Goal: Transaction & Acquisition: Purchase product/service

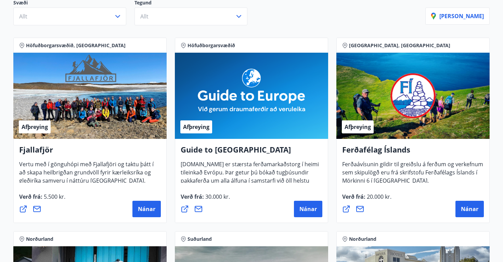
scroll to position [95, 0]
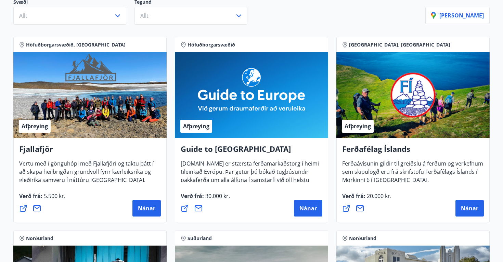
click at [22, 207] on icon at bounding box center [23, 208] width 8 height 8
click at [151, 208] on span "Nánar" at bounding box center [146, 209] width 17 height 8
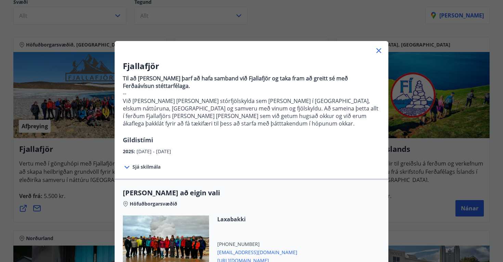
scroll to position [0, 0]
click at [440, 78] on div "Fjallafjör Til að [PERSON_NAME] þarf að hafa samband við Fjallafjör og taka fra…" at bounding box center [251, 131] width 503 height 262
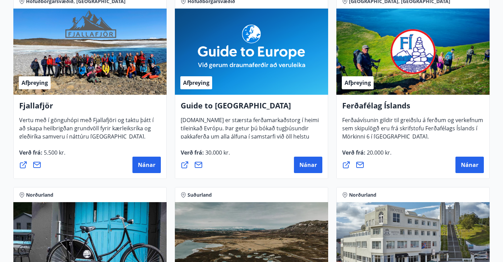
scroll to position [140, 0]
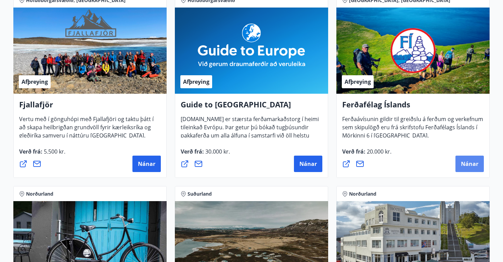
click at [469, 167] on span "Nánar" at bounding box center [469, 164] width 17 height 8
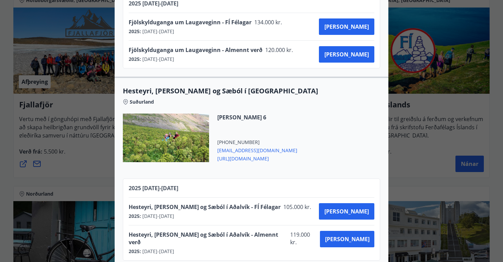
scroll to position [815, 0]
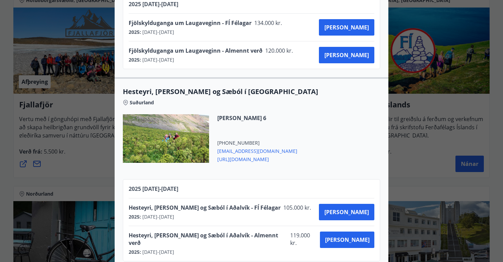
click at [407, 153] on div "Ferðafélag Íslands Ferðirnar eru bókaðar hjá Ferðafélagi Íslands í síma 568 253…" at bounding box center [251, 131] width 503 height 262
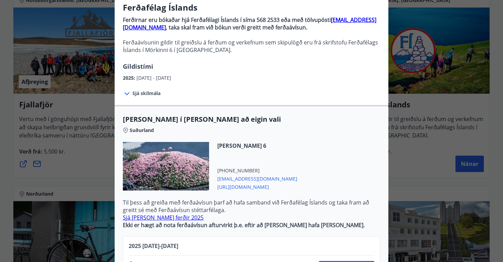
scroll to position [69, 0]
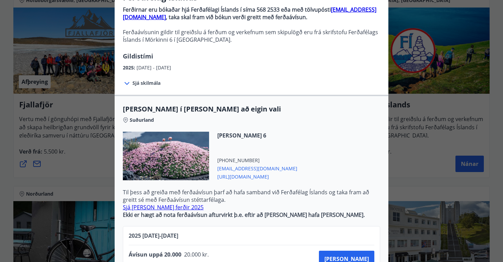
click at [407, 153] on div "Ferðafélag Íslands Ferðirnar eru bókaðar hjá Ferðafélagi Íslands í síma 568 253…" at bounding box center [251, 62] width 503 height 262
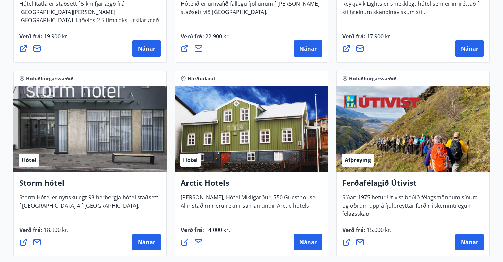
scroll to position [642, 0]
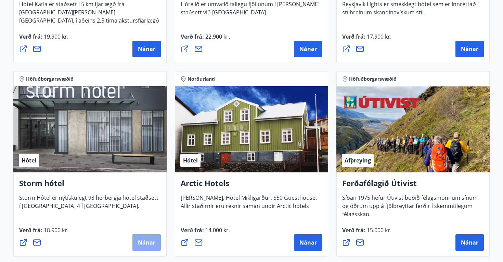
click at [143, 242] on span "Nánar" at bounding box center [146, 243] width 17 height 8
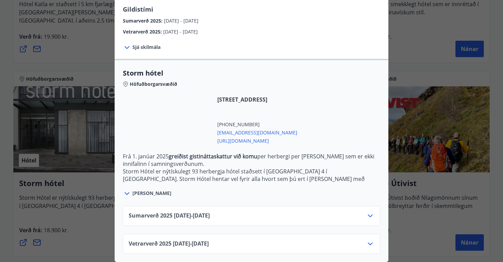
scroll to position [116, 0]
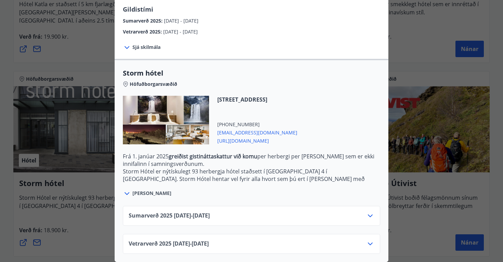
click at [256, 215] on div "Sumarverð [PHONE_NUMBER][DATE] - [DATE]" at bounding box center [252, 219] width 246 height 14
click at [370, 220] on div at bounding box center [370, 216] width 8 height 8
click at [370, 215] on icon at bounding box center [370, 216] width 8 height 8
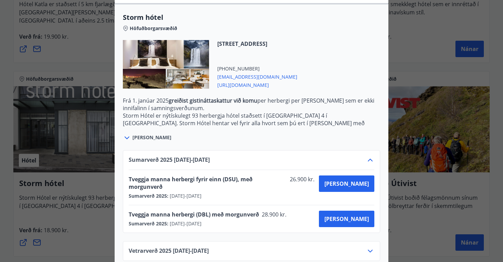
scroll to position [171, 0]
click at [372, 247] on icon at bounding box center [370, 251] width 8 height 8
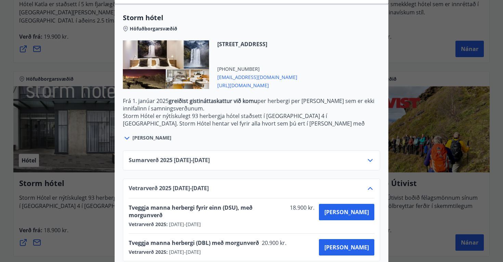
scroll to position [0, 0]
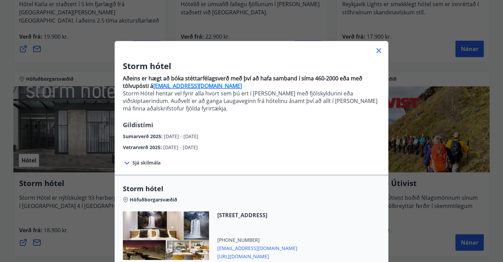
click at [433, 174] on div "Storm hótel Aðeins er hægt að bóka stéttarfélagsverð með því að hafa samband í …" at bounding box center [251, 131] width 503 height 262
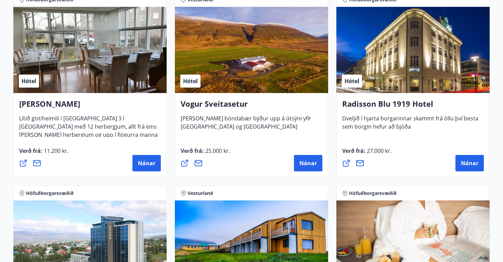
scroll to position [1346, 0]
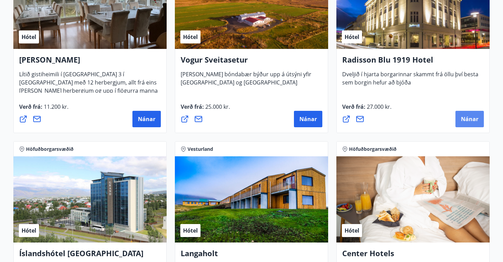
click at [465, 122] on span "Nánar" at bounding box center [469, 119] width 17 height 8
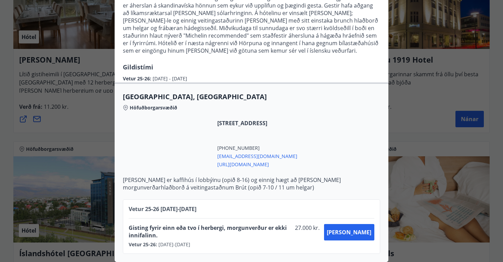
scroll to position [103, 0]
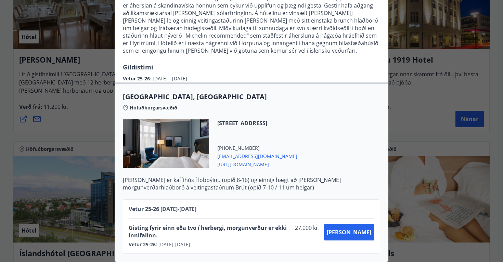
click at [424, 158] on div "Radisson Blu 1919 Hotel Til að bóka vinsamlegast sendið póst á netfangið [EMAIL…" at bounding box center [251, 28] width 503 height 262
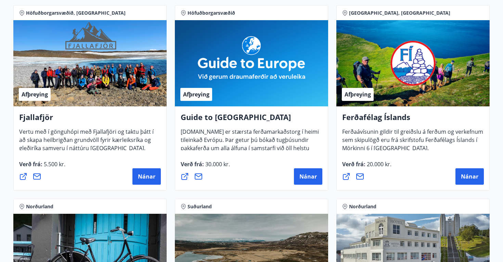
scroll to position [125, 0]
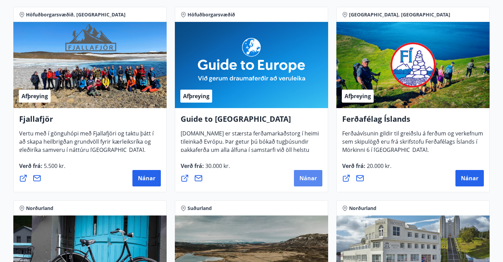
click at [303, 180] on span "Nánar" at bounding box center [307, 178] width 17 height 8
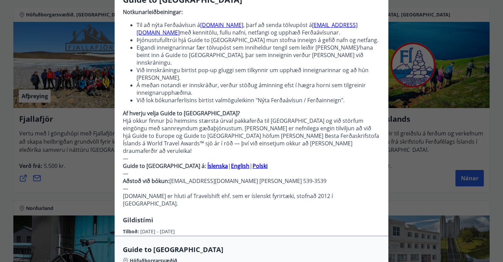
scroll to position [66, 0]
click at [253, 163] on strong "Polski" at bounding box center [260, 167] width 15 height 8
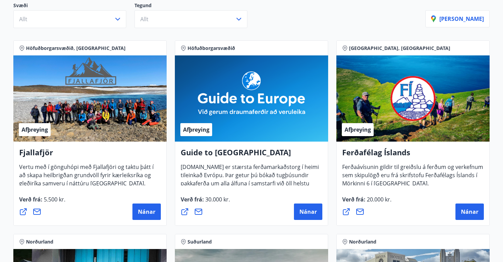
scroll to position [96, 0]
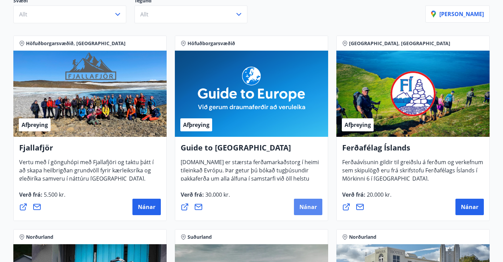
click at [309, 210] on span "Nánar" at bounding box center [307, 207] width 17 height 8
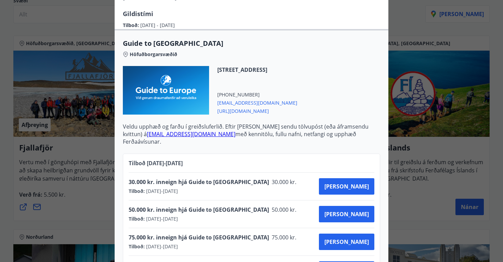
scroll to position [272, 0]
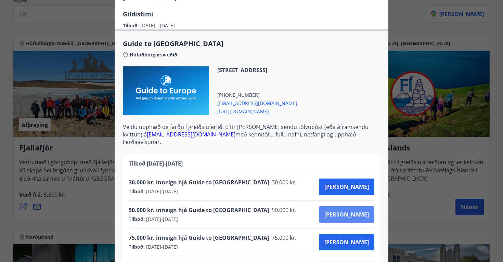
click at [359, 206] on button "[PERSON_NAME]" at bounding box center [346, 214] width 55 height 16
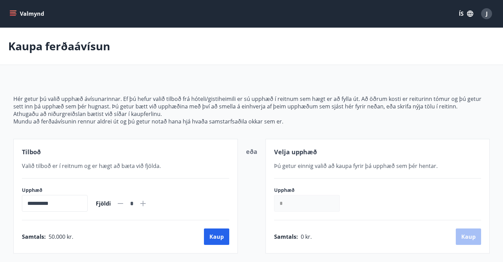
click at [147, 206] on icon at bounding box center [143, 203] width 8 height 8
click at [123, 204] on icon at bounding box center [120, 203] width 5 height 1
click at [146, 203] on icon at bounding box center [142, 203] width 5 height 5
click at [125, 202] on icon at bounding box center [120, 203] width 8 height 8
type input "*"
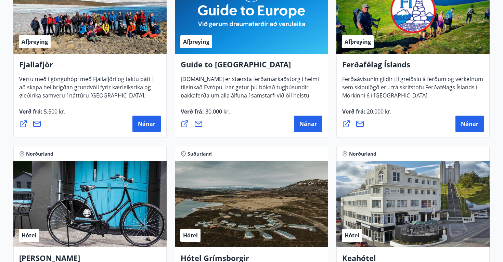
scroll to position [181, 0]
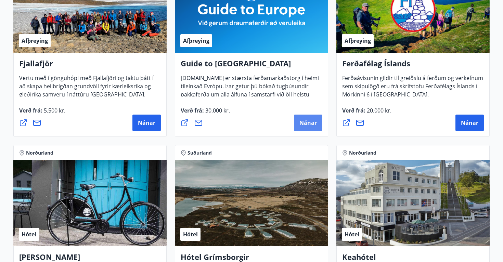
click at [310, 128] on button "Nánar" at bounding box center [308, 123] width 28 height 16
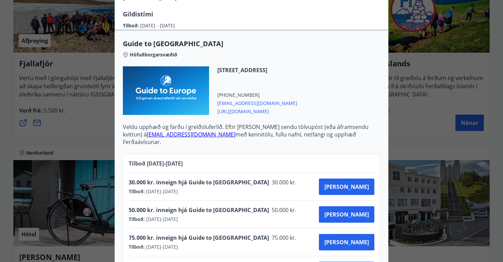
scroll to position [0, 0]
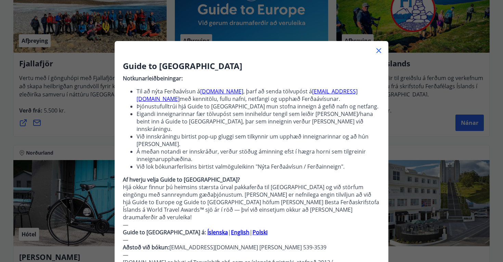
click at [424, 104] on div "Guide to Europe Notkunarleiðbeiningar: Til að nýta Ferðaávísun á guidetoeurope.…" at bounding box center [251, 131] width 503 height 262
click at [397, 144] on div "Guide to Europe Notkunarleiðbeiningar: Til að nýta Ferðaávísun á guidetoeurope.…" at bounding box center [251, 131] width 503 height 262
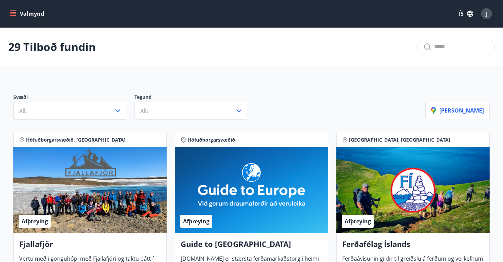
click at [16, 12] on button "Valmynd" at bounding box center [27, 14] width 39 height 12
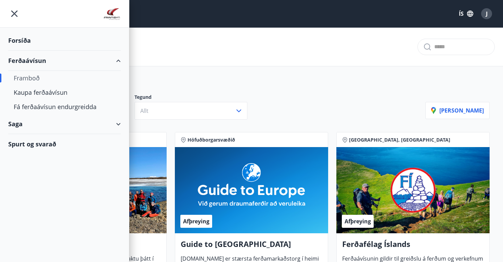
click at [36, 80] on div "Framboð" at bounding box center [65, 78] width 102 height 14
click at [24, 79] on div "Framboð" at bounding box center [65, 78] width 102 height 14
click at [33, 92] on div "Kaupa ferðaávísun" at bounding box center [65, 92] width 102 height 14
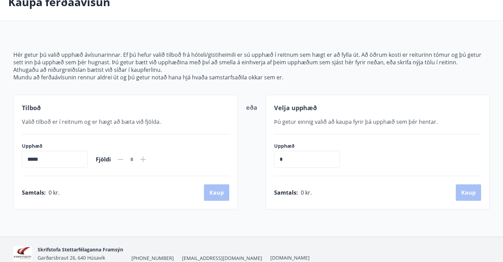
scroll to position [46, 0]
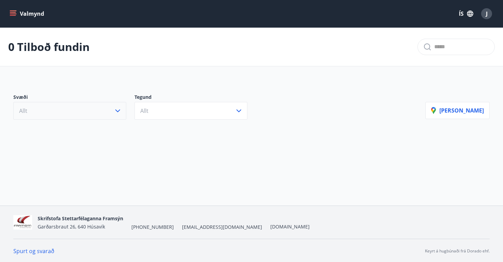
click at [37, 107] on button "Allt" at bounding box center [69, 111] width 113 height 18
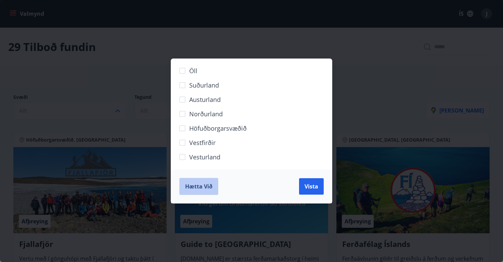
click at [194, 184] on span "Hætta við" at bounding box center [198, 187] width 27 height 8
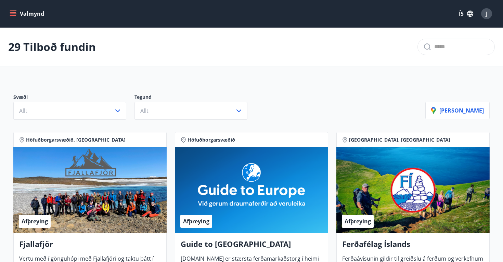
click at [16, 19] on button "Valmynd" at bounding box center [27, 14] width 39 height 12
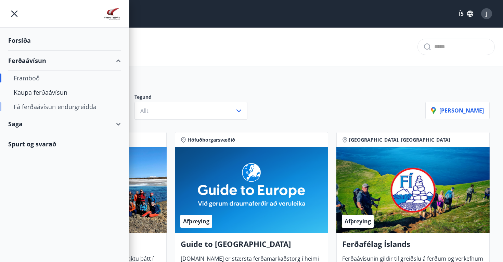
click at [40, 107] on div "Fá ferðaávísun endurgreidda" at bounding box center [65, 107] width 102 height 14
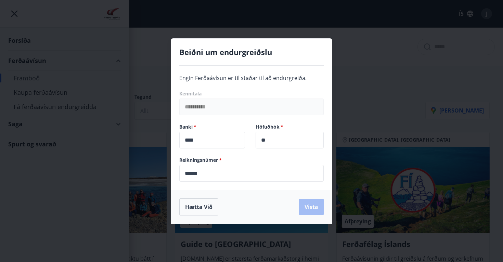
click at [123, 110] on div "**********" at bounding box center [251, 131] width 503 height 262
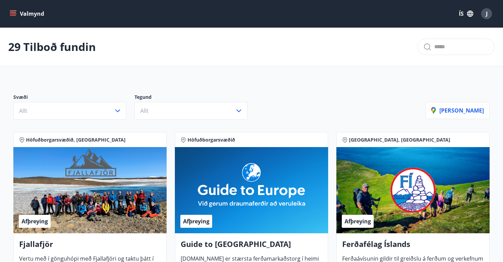
click at [13, 17] on icon "menu" at bounding box center [13, 13] width 7 height 7
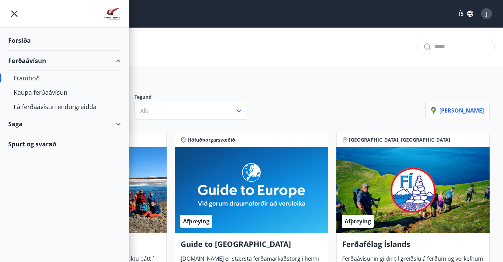
click at [35, 144] on div "Spurt og svarað" at bounding box center [64, 144] width 113 height 20
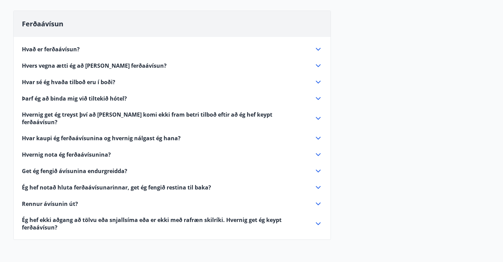
scroll to position [82, 0]
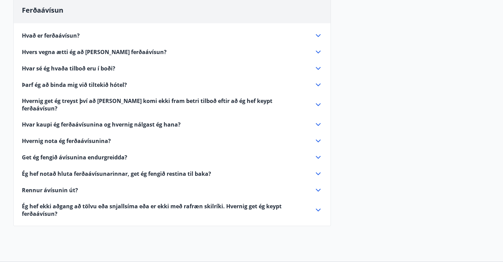
click at [320, 37] on icon at bounding box center [318, 35] width 8 height 8
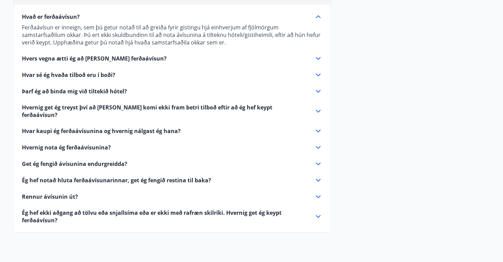
scroll to position [102, 0]
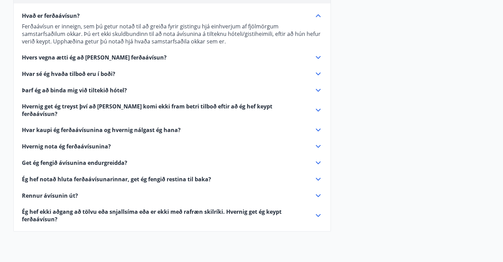
click at [103, 159] on span "Get ég fengið ávísunina endurgreidda?" at bounding box center [74, 163] width 105 height 8
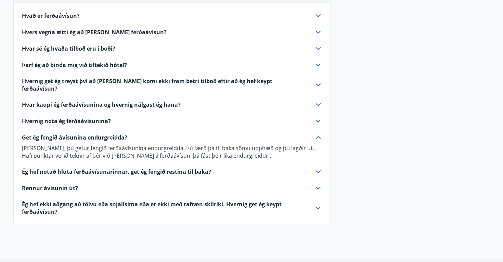
click at [112, 117] on div "Hvernig nota ég ferðaávísunina?" at bounding box center [168, 121] width 292 height 8
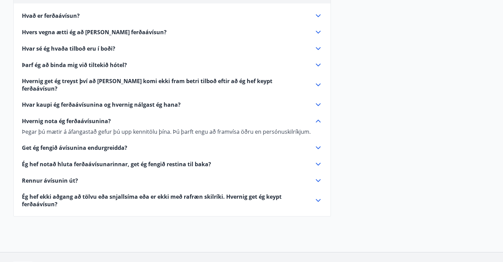
click at [110, 144] on span "Get ég fengið ávísunina endurgreidda?" at bounding box center [74, 148] width 105 height 8
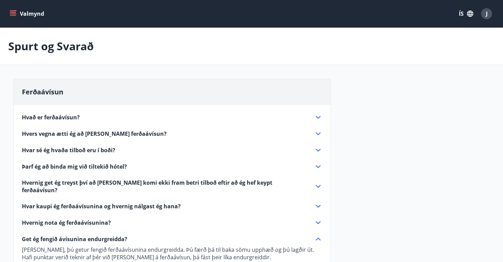
scroll to position [0, 0]
click at [12, 13] on icon "menu" at bounding box center [13, 13] width 7 height 7
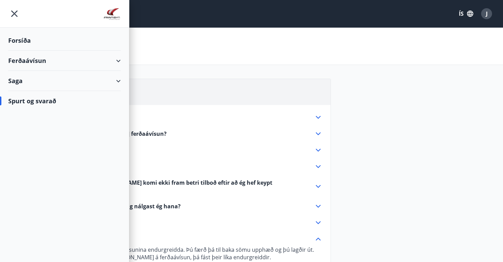
click at [23, 41] on div "Forsíða" at bounding box center [64, 40] width 113 height 20
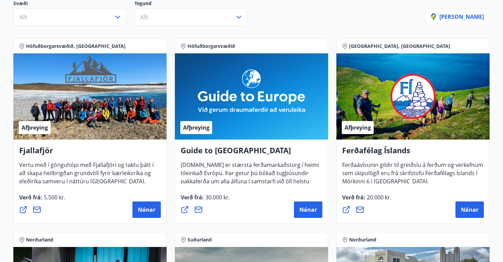
scroll to position [94, 0]
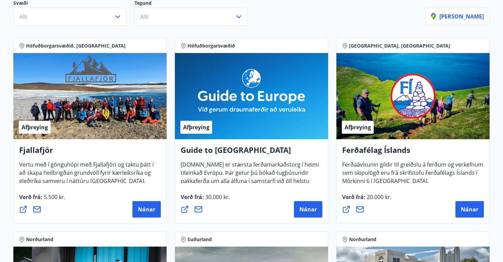
click at [185, 208] on icon at bounding box center [185, 209] width 8 height 8
click at [195, 210] on icon at bounding box center [199, 209] width 8 height 6
